Goal: Task Accomplishment & Management: Use online tool/utility

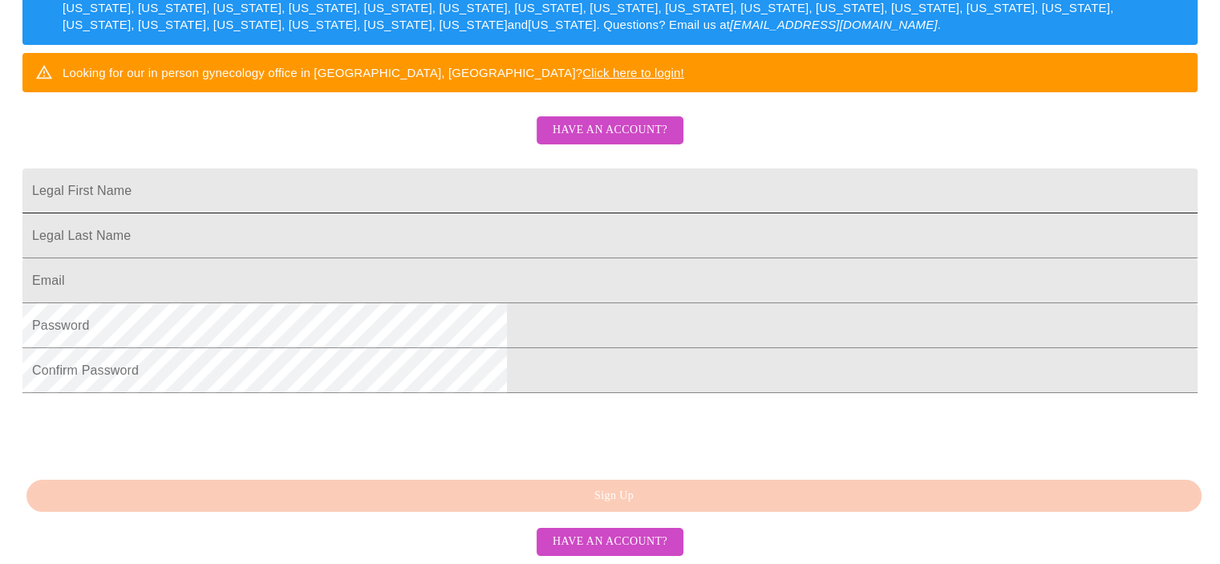
scroll to position [414, 0]
click at [591, 545] on span "Have an account?" at bounding box center [610, 542] width 115 height 20
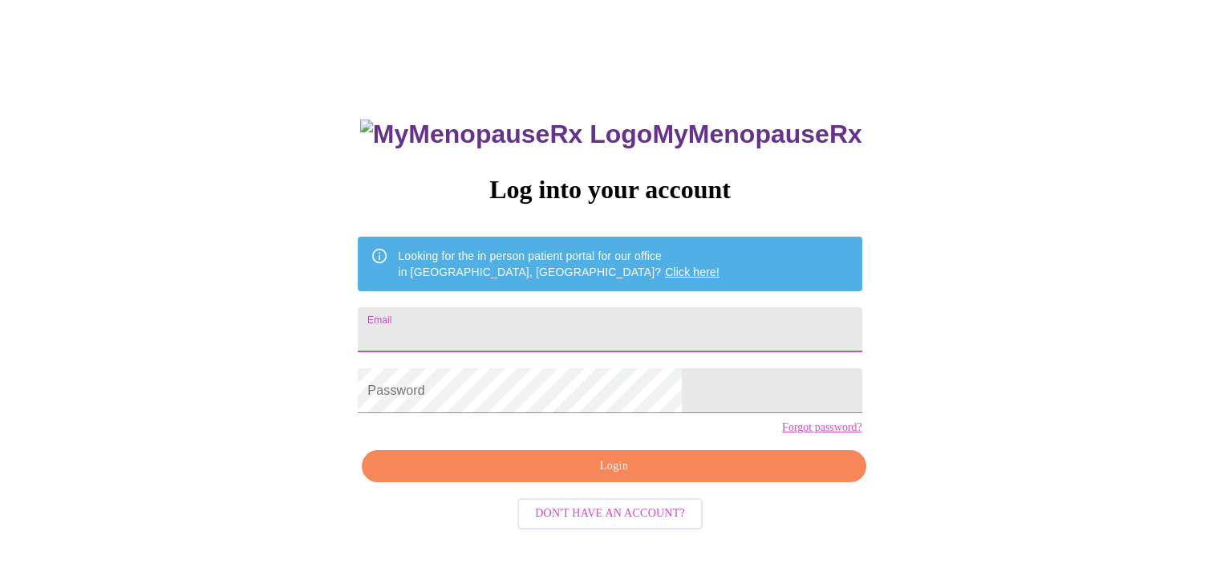
click at [526, 317] on input "Email" at bounding box center [610, 329] width 504 height 45
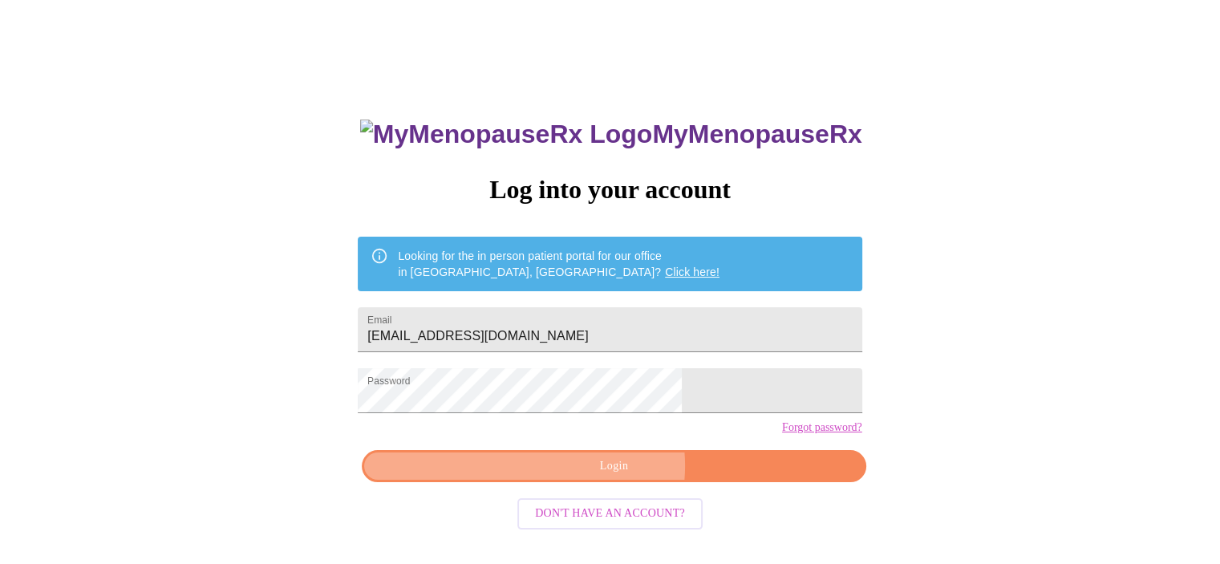
click at [607, 477] on span "Login" at bounding box center [613, 467] width 467 height 20
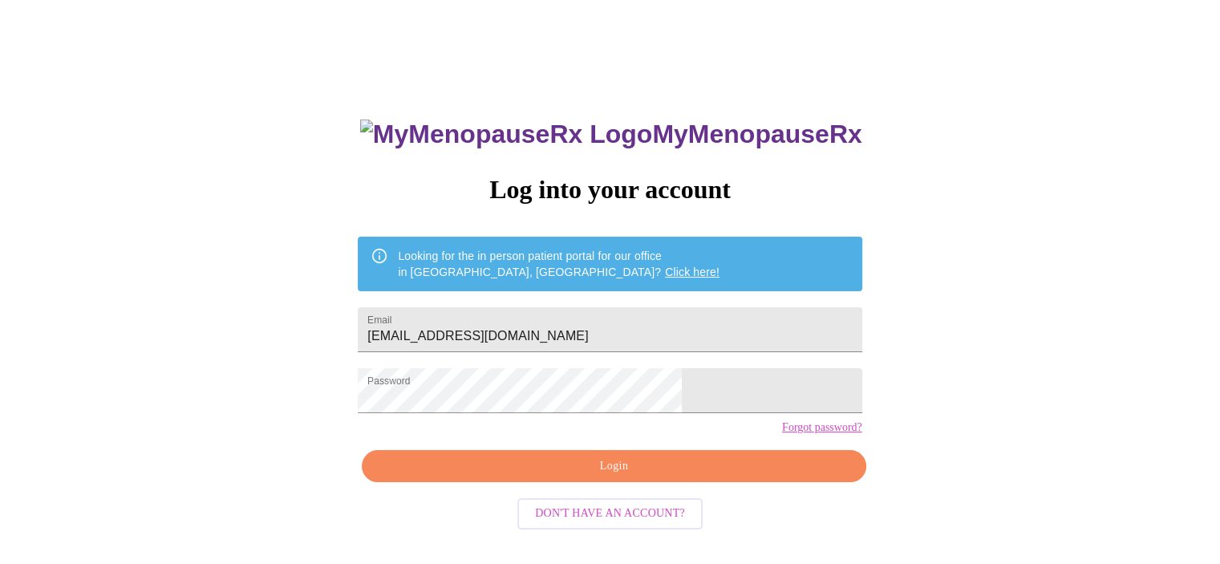
click at [600, 477] on span "Login" at bounding box center [613, 467] width 467 height 20
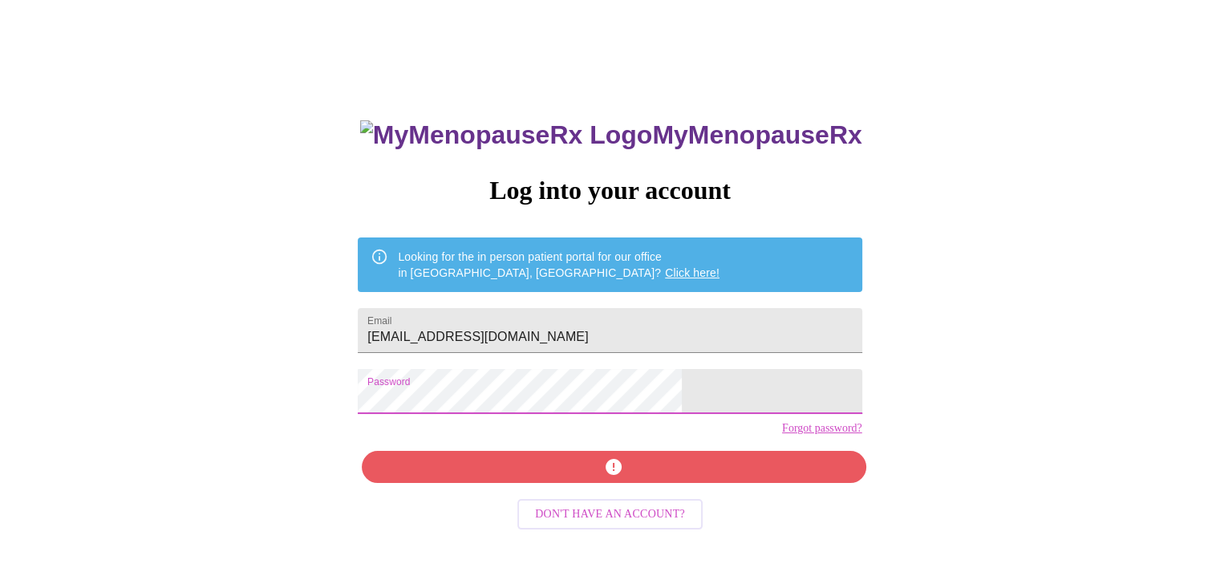
click at [196, 327] on div "MyMenopauseRx Log into your account Looking for the in person patient portal fo…" at bounding box center [610, 320] width 1208 height 677
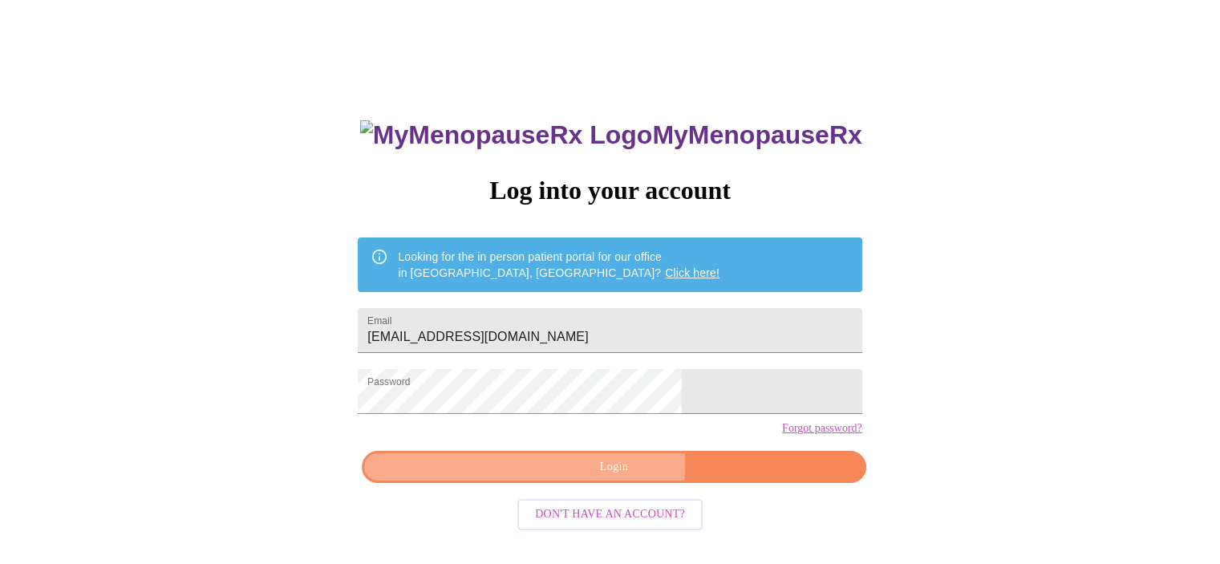
click at [459, 484] on button "Login" at bounding box center [614, 467] width 504 height 33
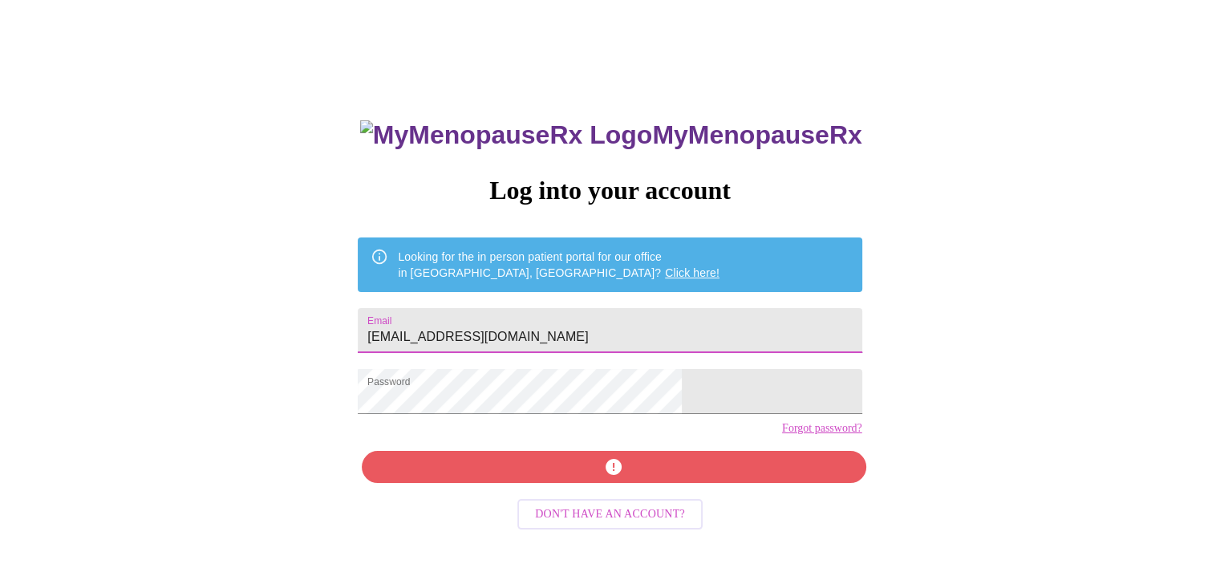
drag, startPoint x: 648, startPoint y: 327, endPoint x: 555, endPoint y: 330, distance: 93.1
click at [555, 330] on input "[EMAIL_ADDRESS][DOMAIN_NAME]" at bounding box center [610, 330] width 504 height 45
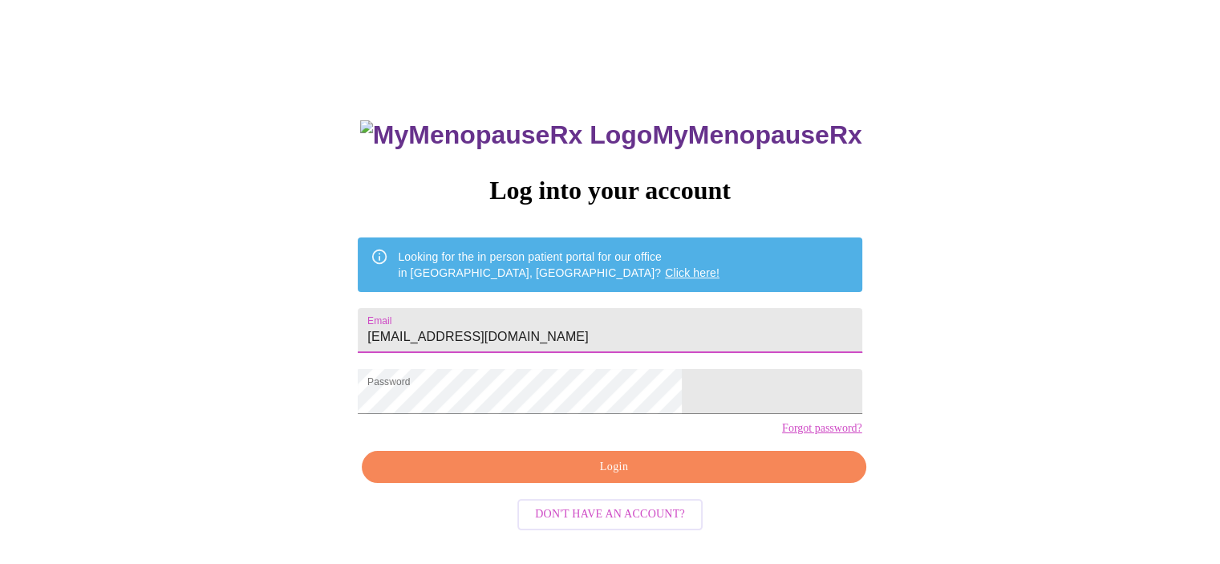
type input "[EMAIL_ADDRESS][DOMAIN_NAME]"
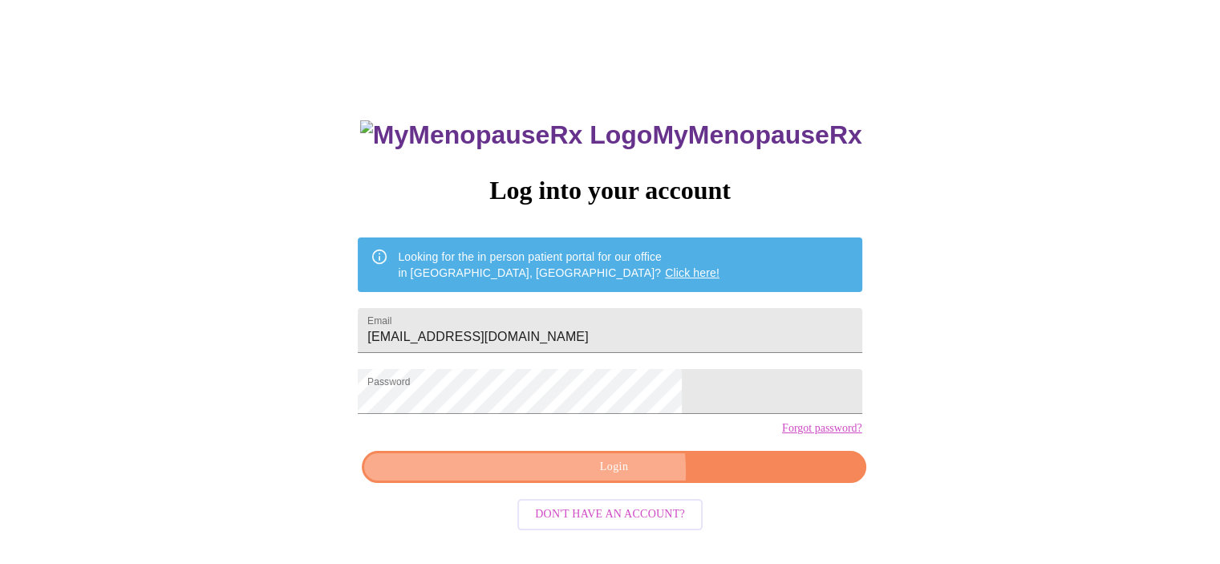
click at [596, 477] on span "Login" at bounding box center [613, 467] width 467 height 20
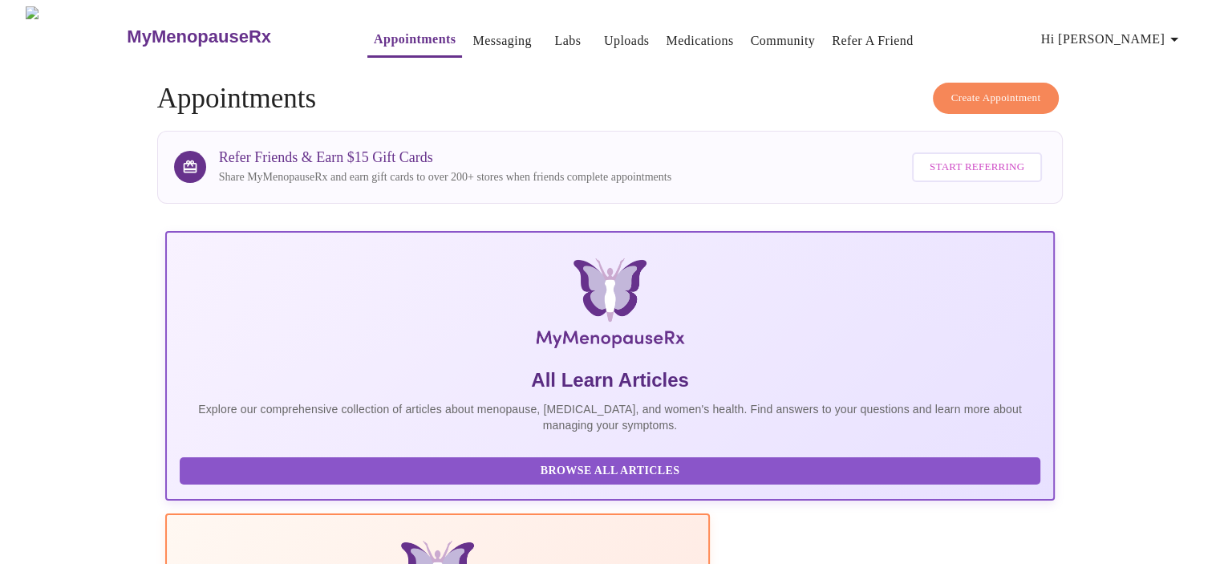
scroll to position [311, 0]
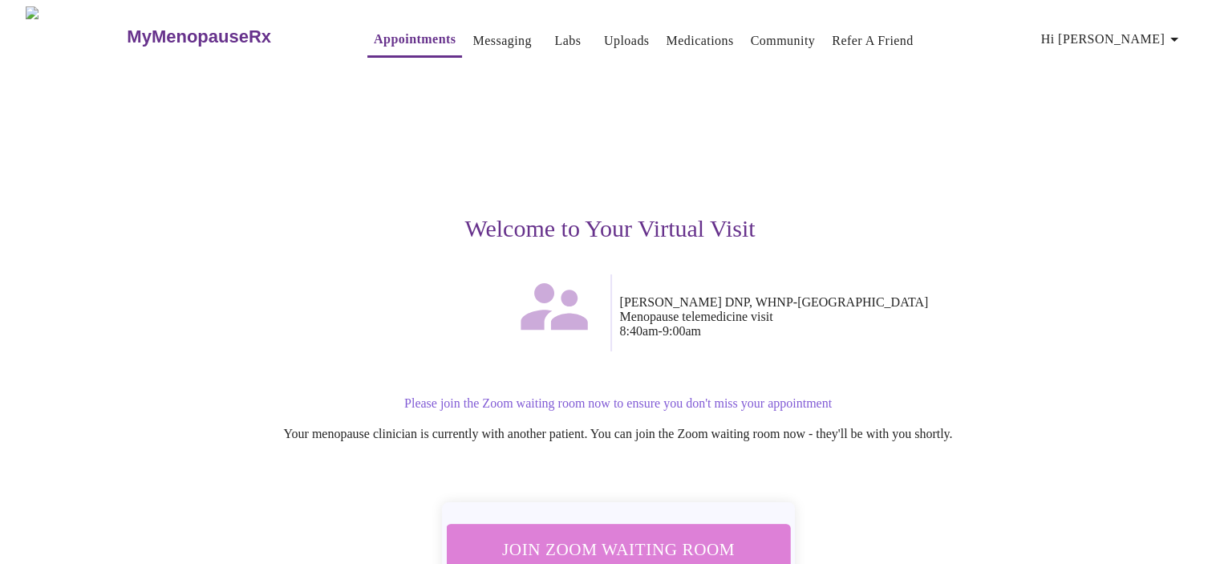
click at [672, 527] on button "Join Zoom Waiting Room" at bounding box center [618, 549] width 344 height 51
